Goal: Navigation & Orientation: Find specific page/section

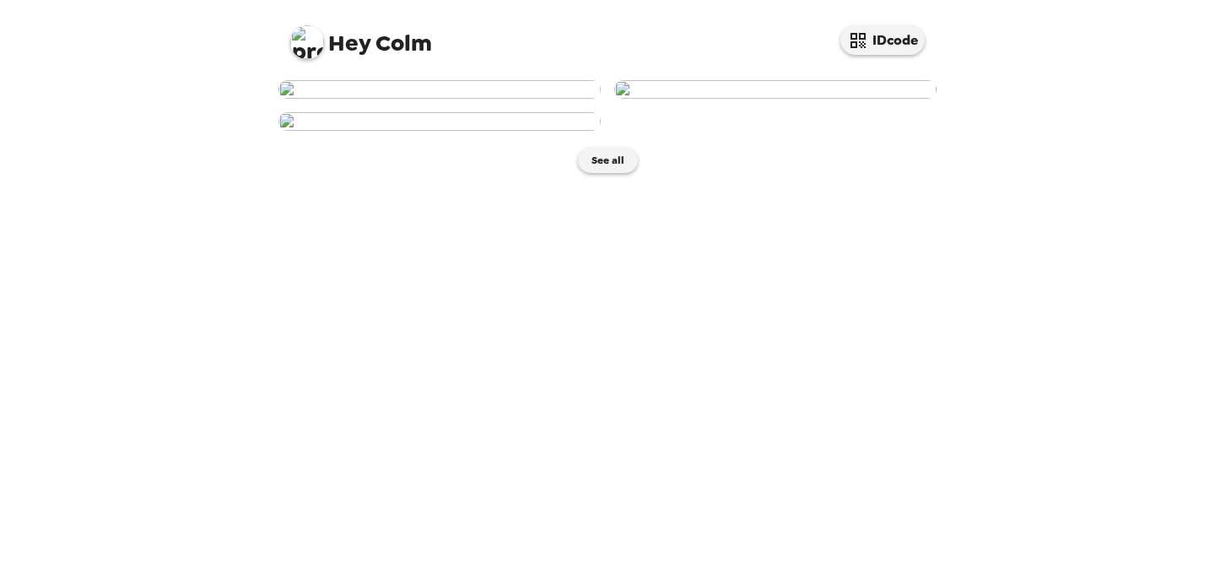
click at [883, 99] on img at bounding box center [775, 89] width 322 height 19
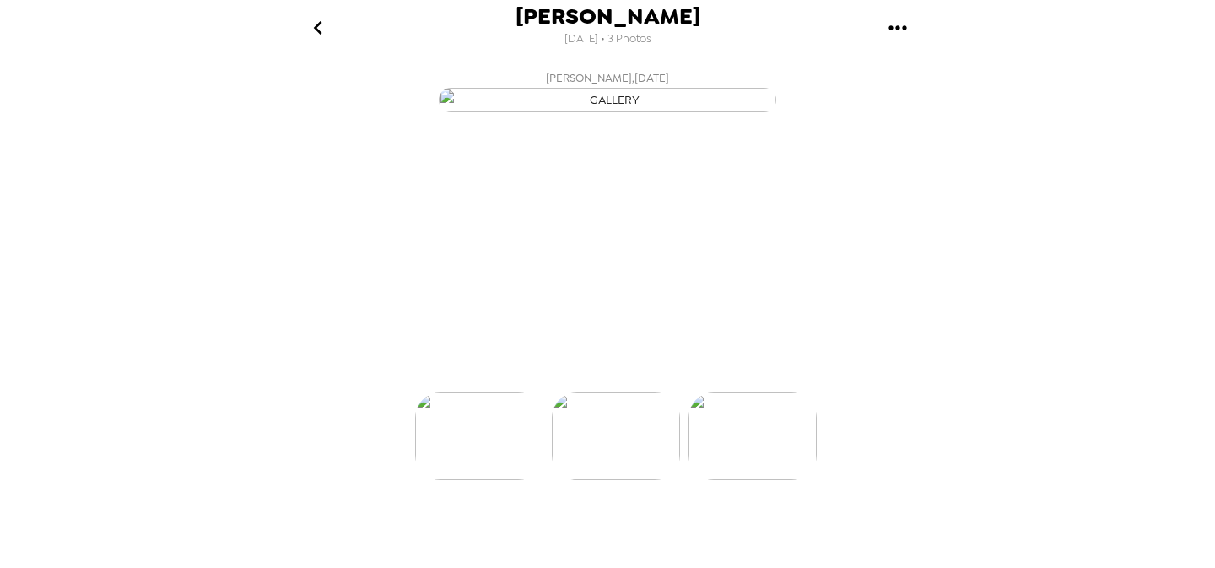
scroll to position [0, 135]
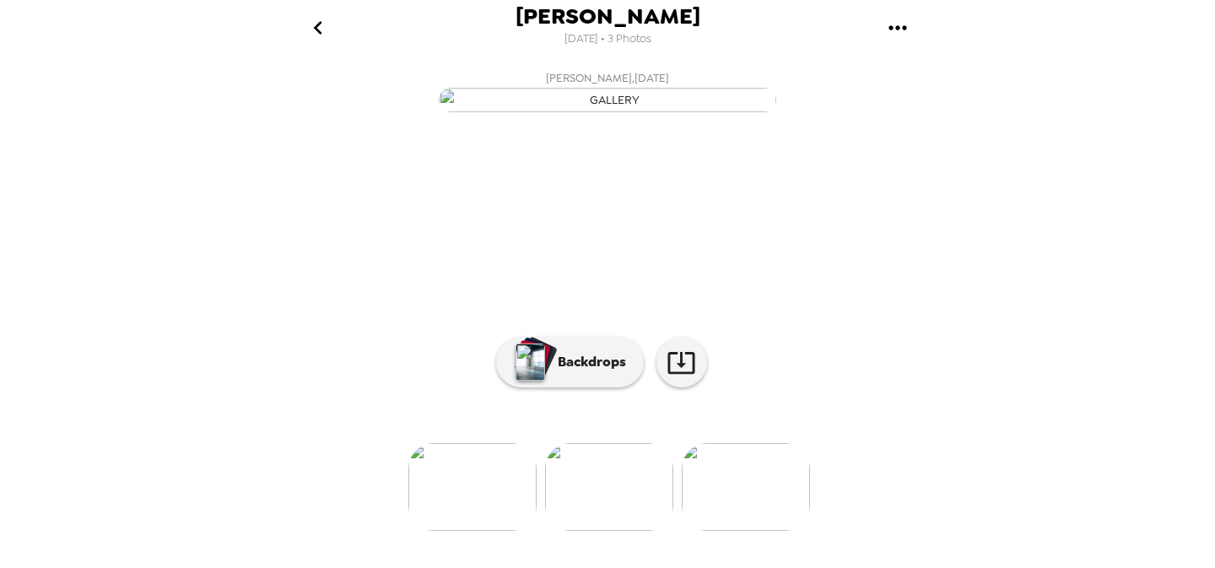
click at [325, 30] on icon "go back" at bounding box center [318, 27] width 27 height 27
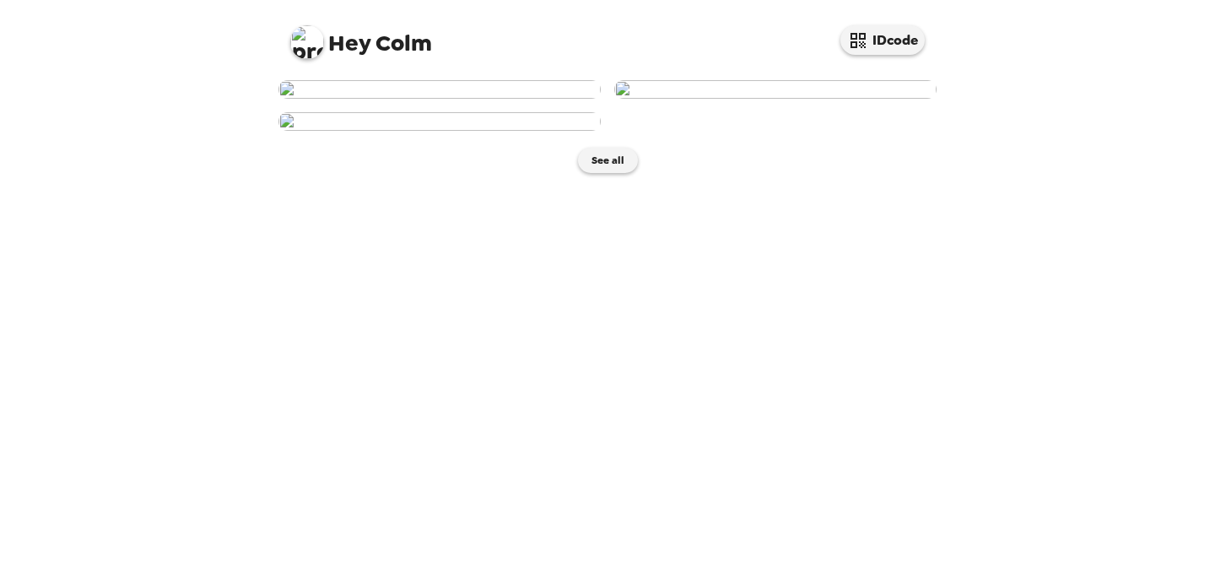
click at [559, 99] on img at bounding box center [439, 89] width 322 height 19
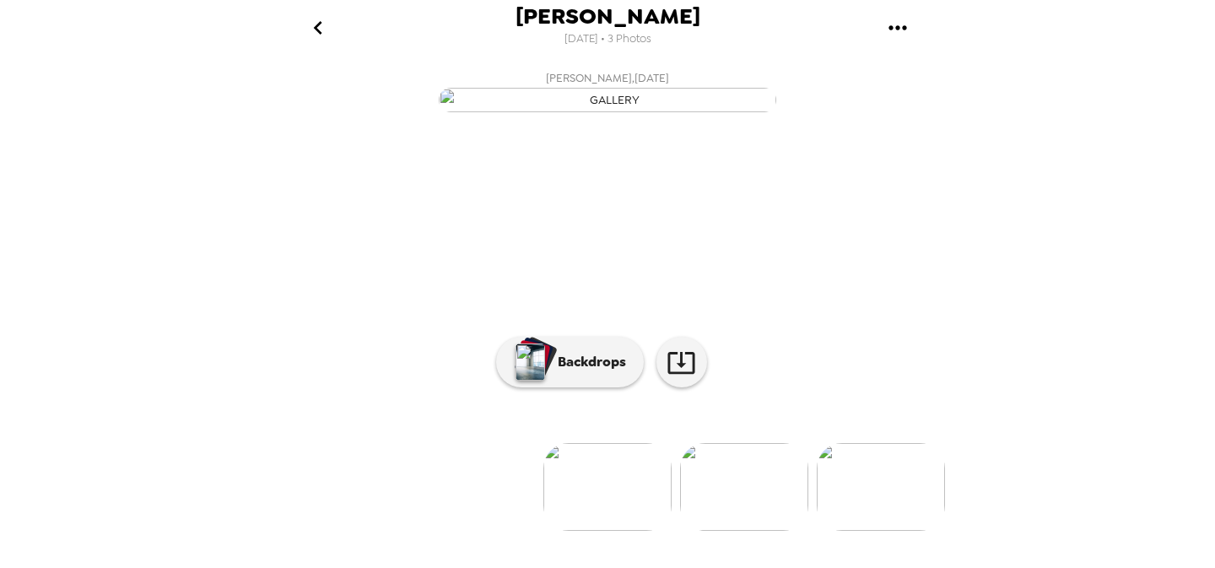
click at [310, 6] on button "go back" at bounding box center [317, 27] width 55 height 55
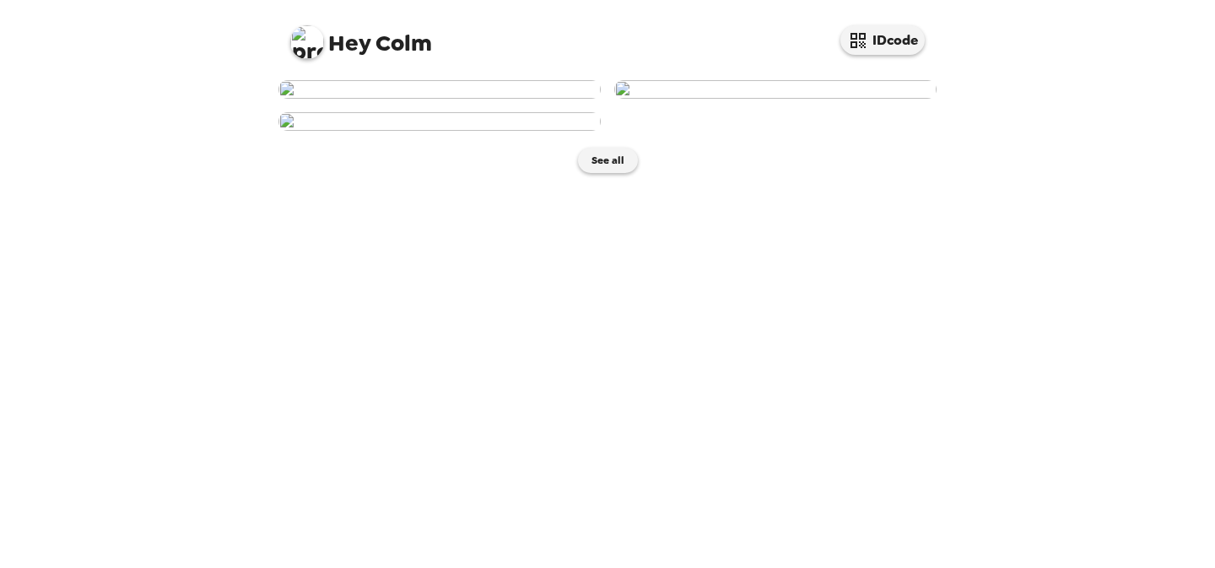
scroll to position [400, 0]
